Goal: Information Seeking & Learning: Learn about a topic

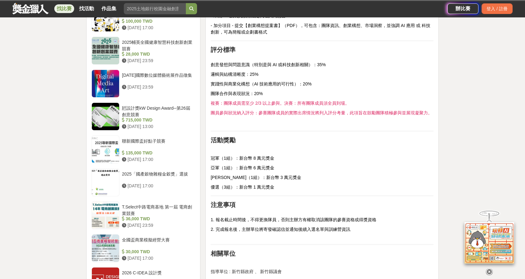
scroll to position [649, 0]
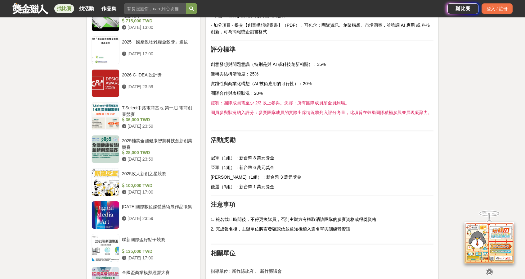
drag, startPoint x: 158, startPoint y: 101, endPoint x: 255, endPoint y: 187, distance: 128.9
click at [255, 187] on span "優選（3組）：新台幣 1 萬元獎金" at bounding box center [243, 186] width 64 height 5
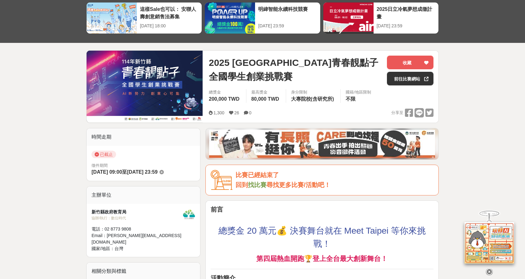
scroll to position [0, 0]
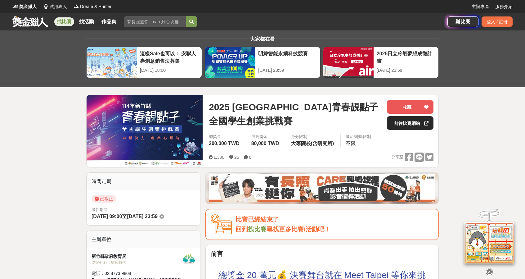
click at [391, 125] on link "前往比賽網站" at bounding box center [410, 123] width 47 height 14
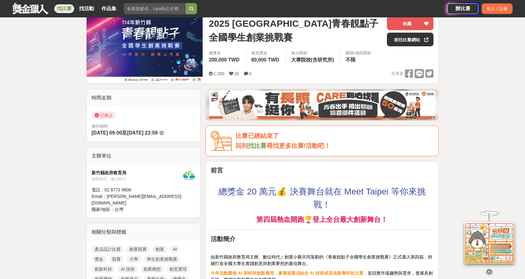
scroll to position [84, 0]
click at [176, 57] on img at bounding box center [145, 47] width 116 height 72
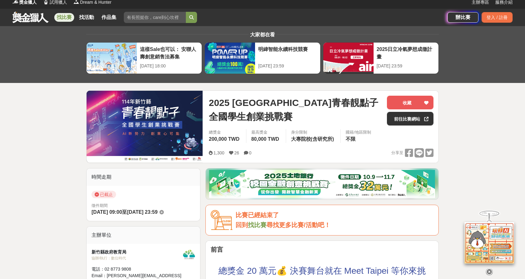
scroll to position [0, 0]
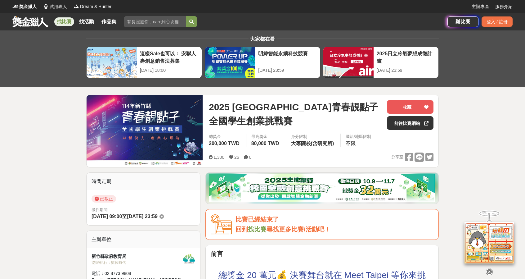
click at [283, 105] on span "2025 新竹縣青春靚點子 全國學生創業挑戰賽" at bounding box center [295, 114] width 173 height 28
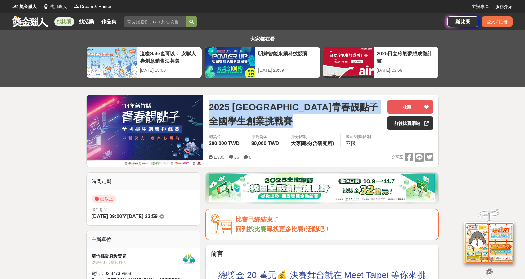
click at [283, 105] on span "2025 新竹縣青春靚點子 全國學生創業挑戰賽" at bounding box center [295, 114] width 173 height 28
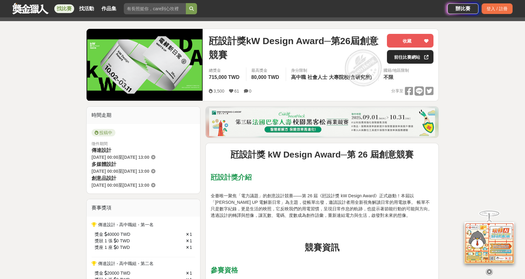
scroll to position [66, 0]
click at [399, 57] on link "前往比賽網站" at bounding box center [410, 57] width 47 height 14
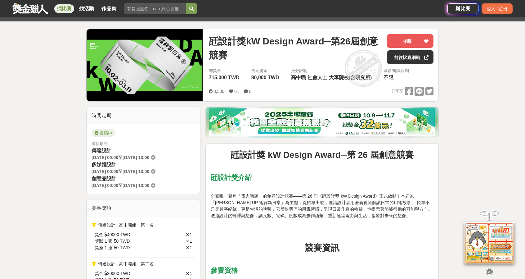
click at [301, 119] on img at bounding box center [322, 122] width 226 height 28
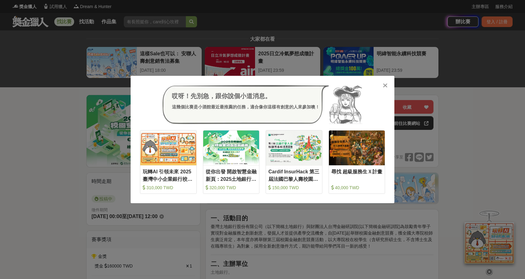
click at [339, 45] on div "哎呀！先別急，跟你說個小道消息。 這幾個比賽是小酒館最近最推薦的任務，適合像你這樣有創意的人來參加噢！ 收藏 玩轉AI 引領未來 2025臺灣中小企業銀行校園…" at bounding box center [262, 139] width 525 height 279
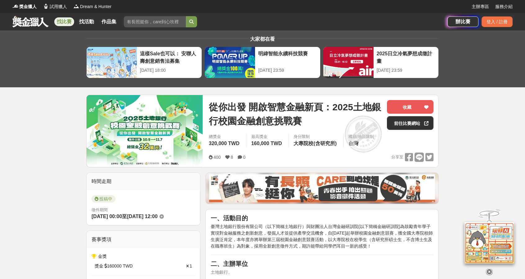
click at [63, 20] on link "找比賽" at bounding box center [64, 21] width 20 height 9
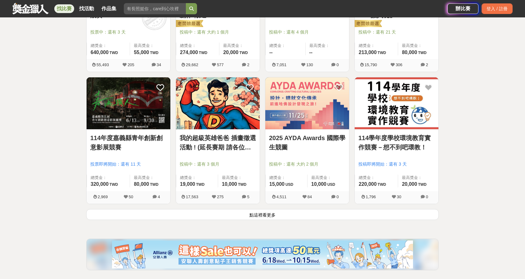
scroll to position [718, 0]
click at [270, 214] on button "點這裡看更多" at bounding box center [262, 214] width 353 height 11
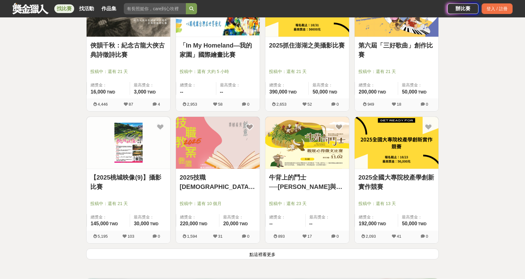
scroll to position [1470, 0]
click at [273, 248] on button "點這裡看更多" at bounding box center [262, 253] width 353 height 11
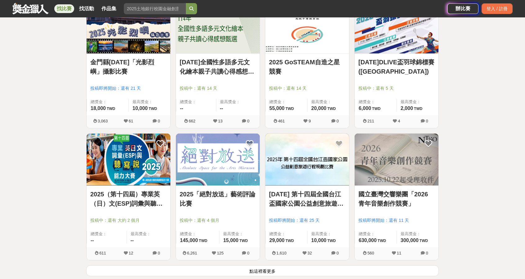
scroll to position [2287, 0]
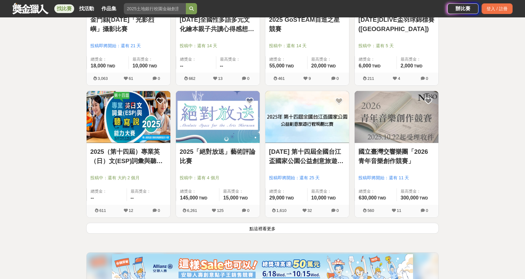
click at [274, 226] on button "點這裡看更多" at bounding box center [262, 228] width 353 height 11
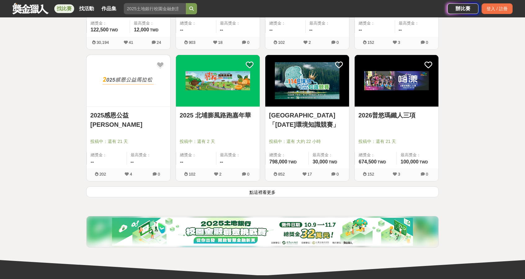
scroll to position [3115, 0]
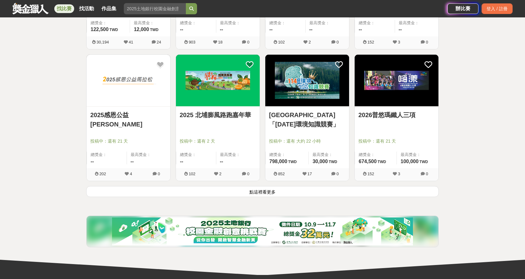
click at [269, 191] on button "點這裡看更多" at bounding box center [262, 191] width 353 height 11
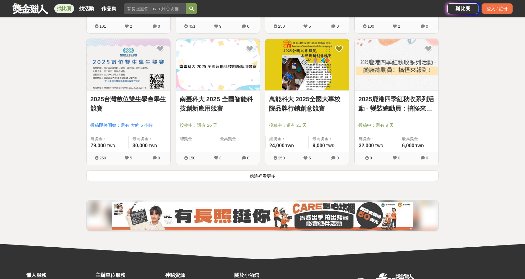
scroll to position [3924, 0]
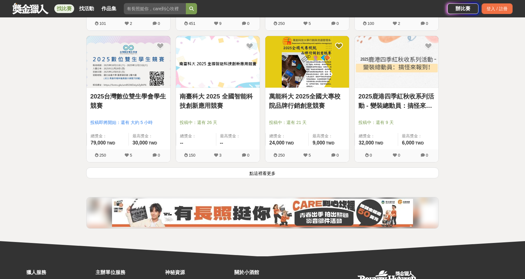
click at [300, 168] on button "點這裡看更多" at bounding box center [262, 172] width 353 height 11
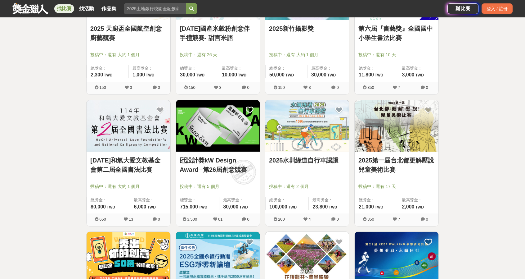
scroll to position [4257, 0]
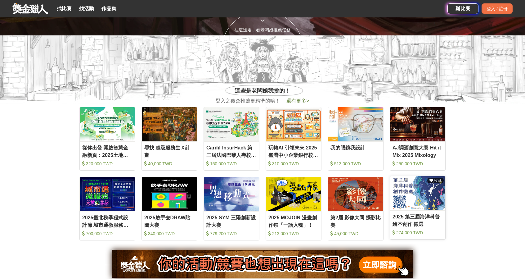
scroll to position [243, 0]
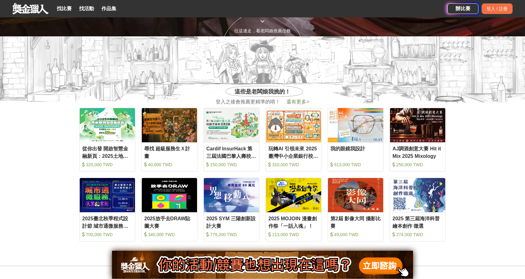
click at [298, 103] on span "還有更多 >" at bounding box center [298, 101] width 23 height 5
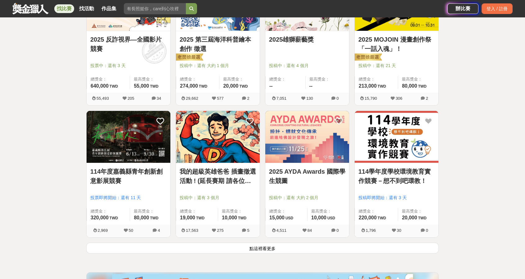
scroll to position [685, 0]
click at [353, 243] on button "點這裡看更多" at bounding box center [262, 247] width 353 height 11
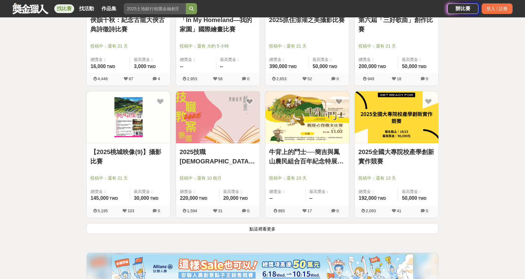
scroll to position [1497, 0]
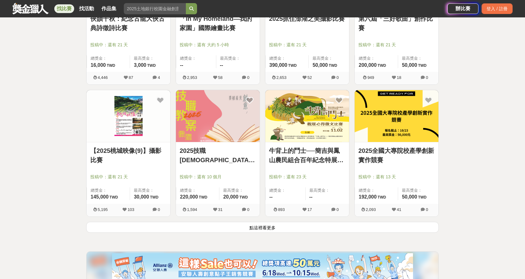
click at [247, 225] on button "點這裡看更多" at bounding box center [262, 227] width 353 height 11
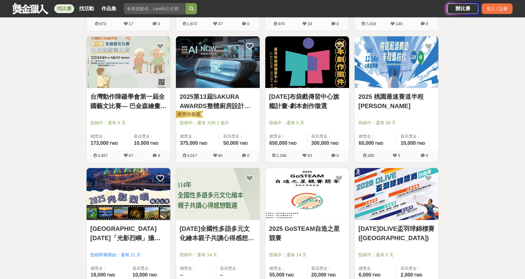
scroll to position [2079, 0]
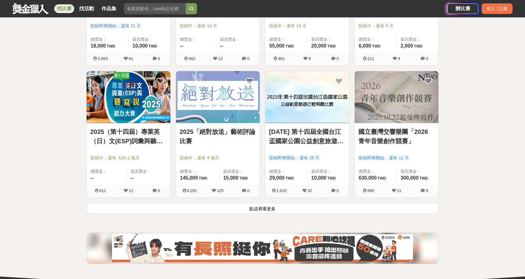
scroll to position [2312, 0]
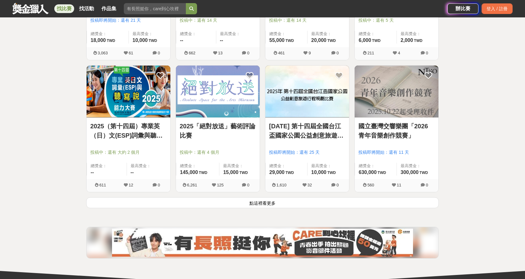
click at [398, 201] on button "點這裡看更多" at bounding box center [262, 202] width 353 height 11
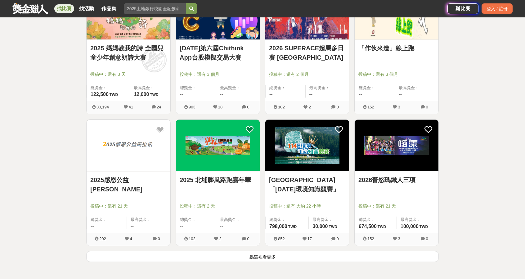
scroll to position [3050, 0]
click at [372, 251] on button "點這裡看更多" at bounding box center [262, 256] width 353 height 11
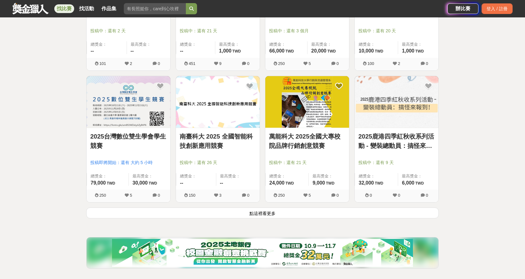
scroll to position [3885, 0]
click at [354, 209] on button "點這裡看更多" at bounding box center [262, 212] width 353 height 11
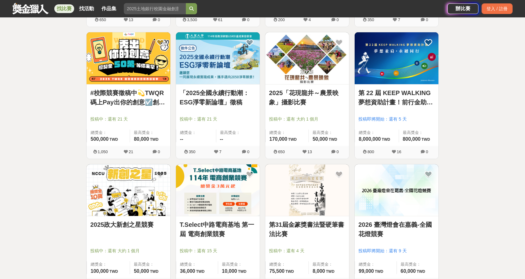
scroll to position [4456, 0]
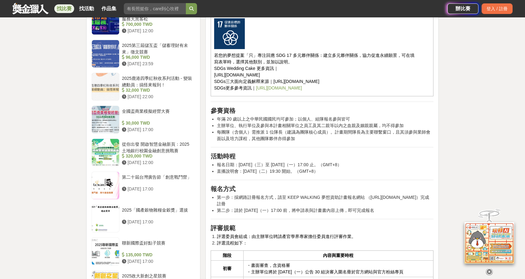
scroll to position [645, 0]
click at [365, 122] on li "主辦單位、執行單位及參與本計畫相關單位之員工及其二親等以內之血親及姻親親屬，均不得參加" at bounding box center [325, 125] width 217 height 7
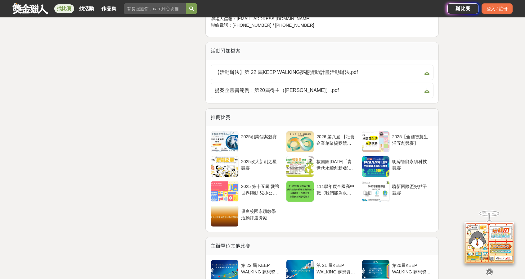
scroll to position [1481, 0]
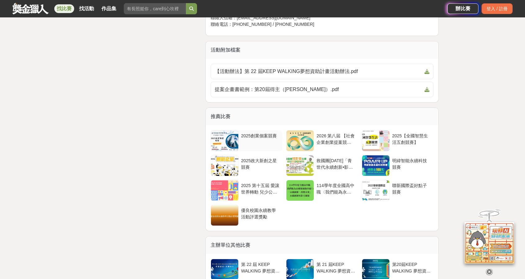
click at [266, 133] on div "2025創業個案競賽" at bounding box center [260, 139] width 39 height 12
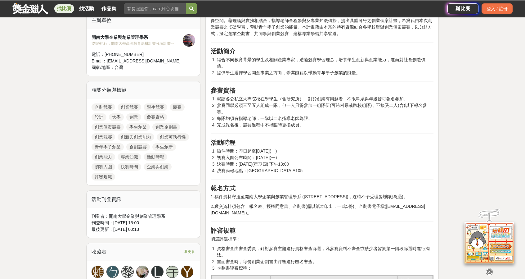
scroll to position [219, 0]
